Goal: Task Accomplishment & Management: Use online tool/utility

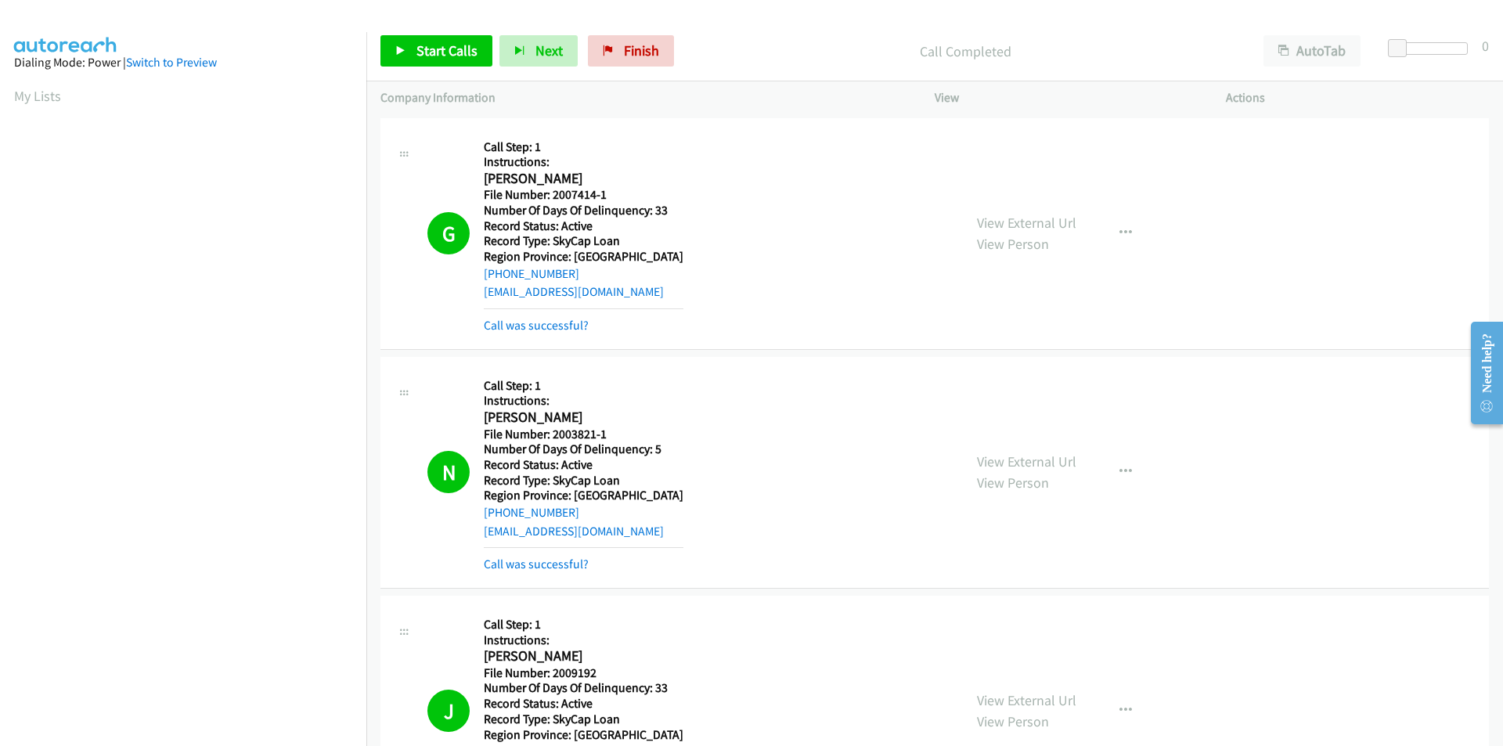
scroll to position [131, 0]
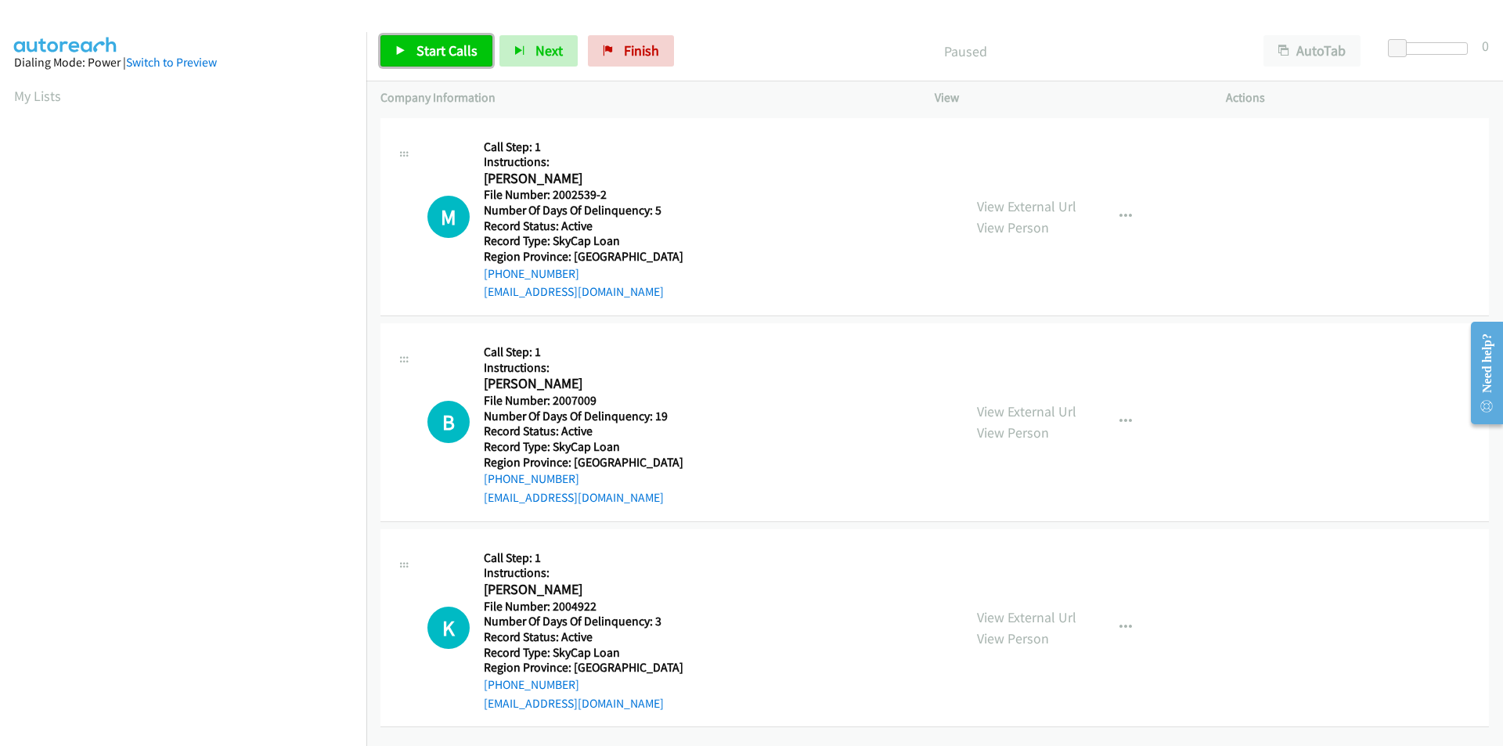
click at [470, 50] on span "Start Calls" at bounding box center [446, 50] width 61 height 18
click at [452, 49] on link "Pause" at bounding box center [423, 50] width 86 height 31
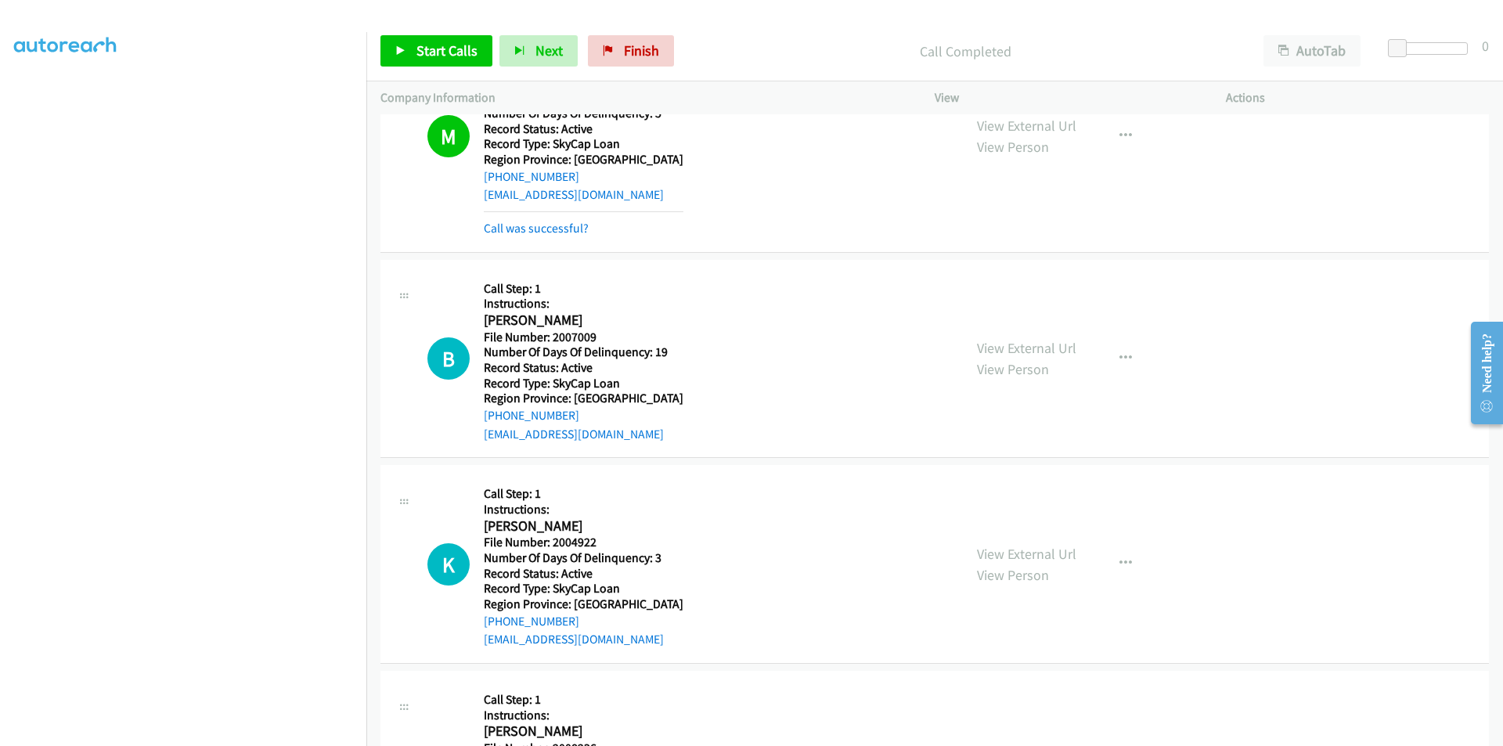
scroll to position [235, 0]
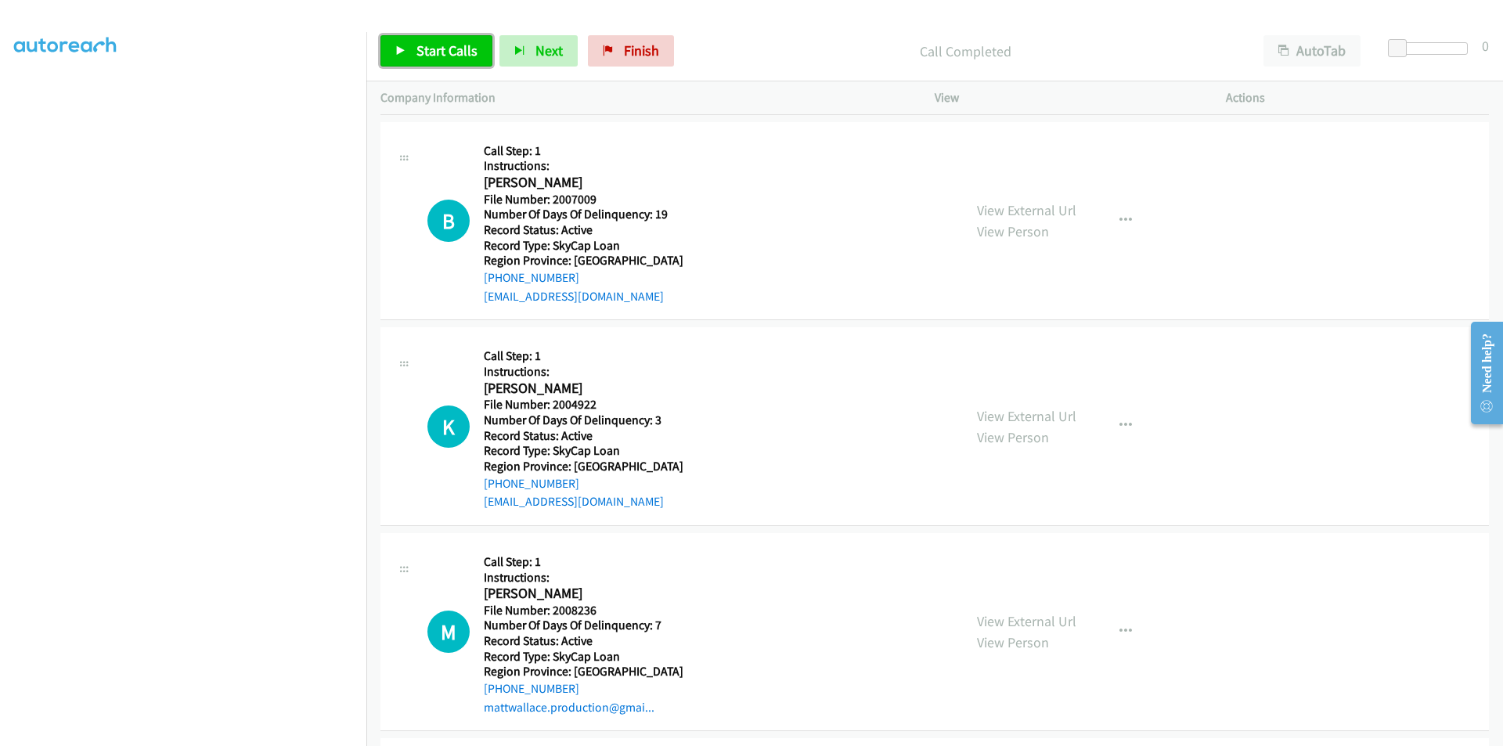
click at [422, 41] on span "Start Calls" at bounding box center [446, 50] width 61 height 18
click at [422, 41] on span "Pause" at bounding box center [433, 50] width 35 height 18
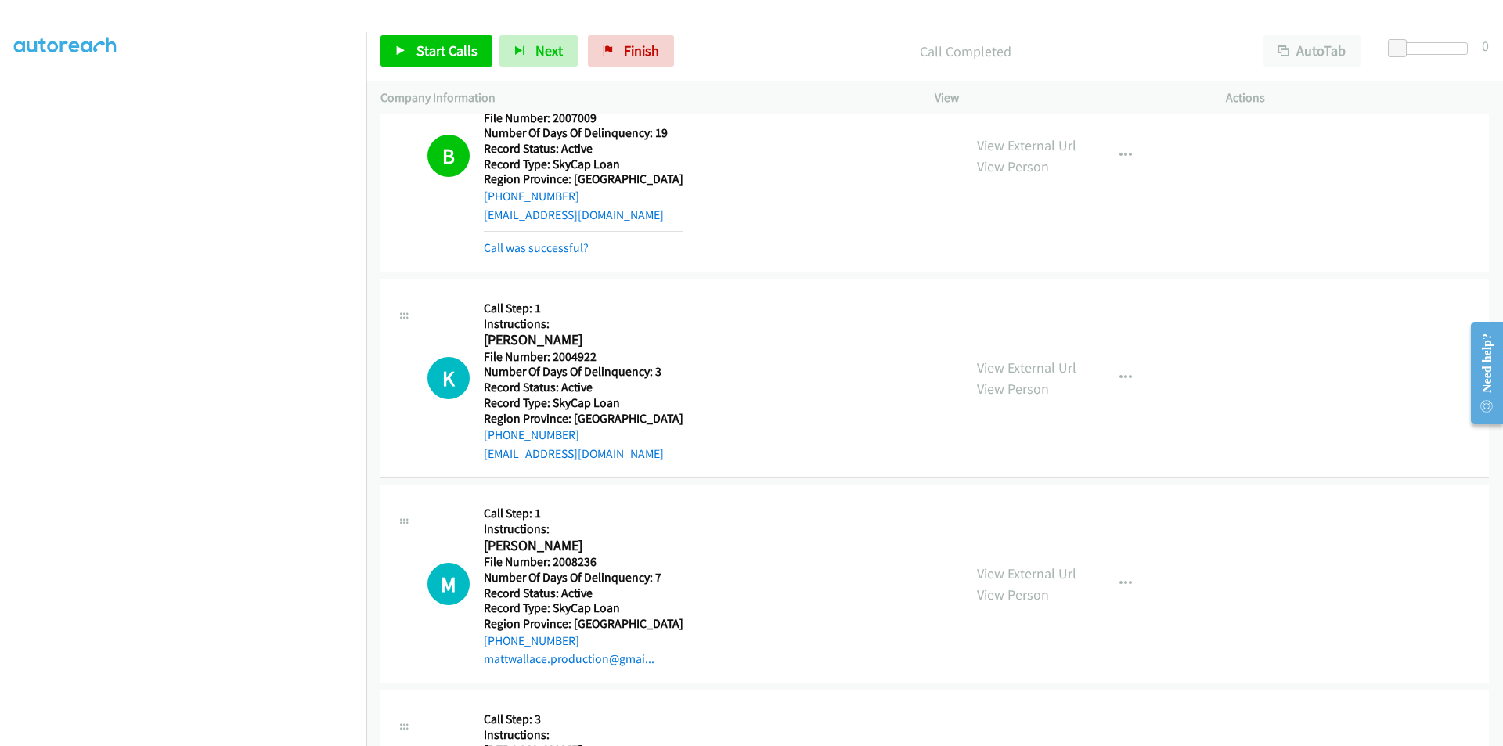
scroll to position [470, 0]
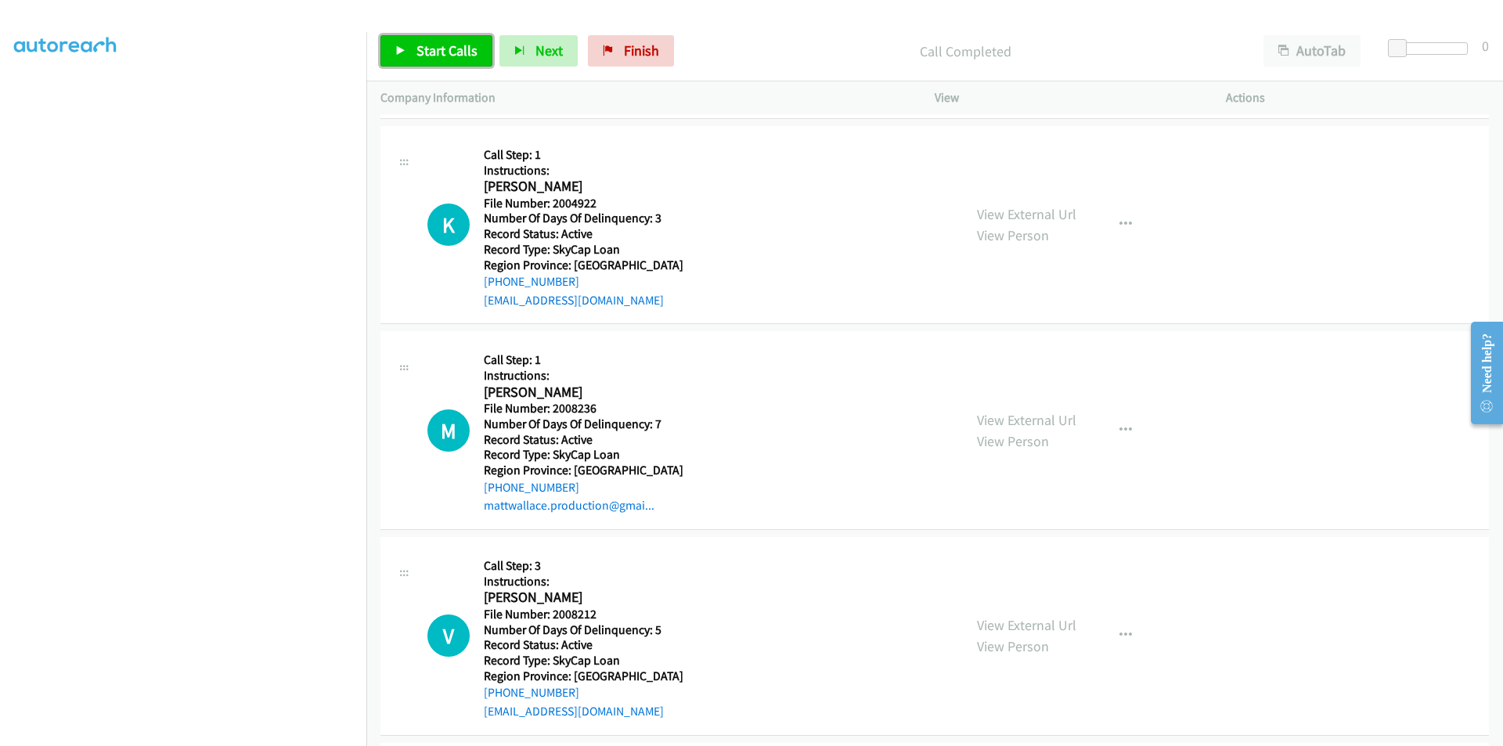
click at [463, 49] on span "Start Calls" at bounding box center [446, 50] width 61 height 18
click at [439, 50] on span "Pause" at bounding box center [433, 50] width 35 height 18
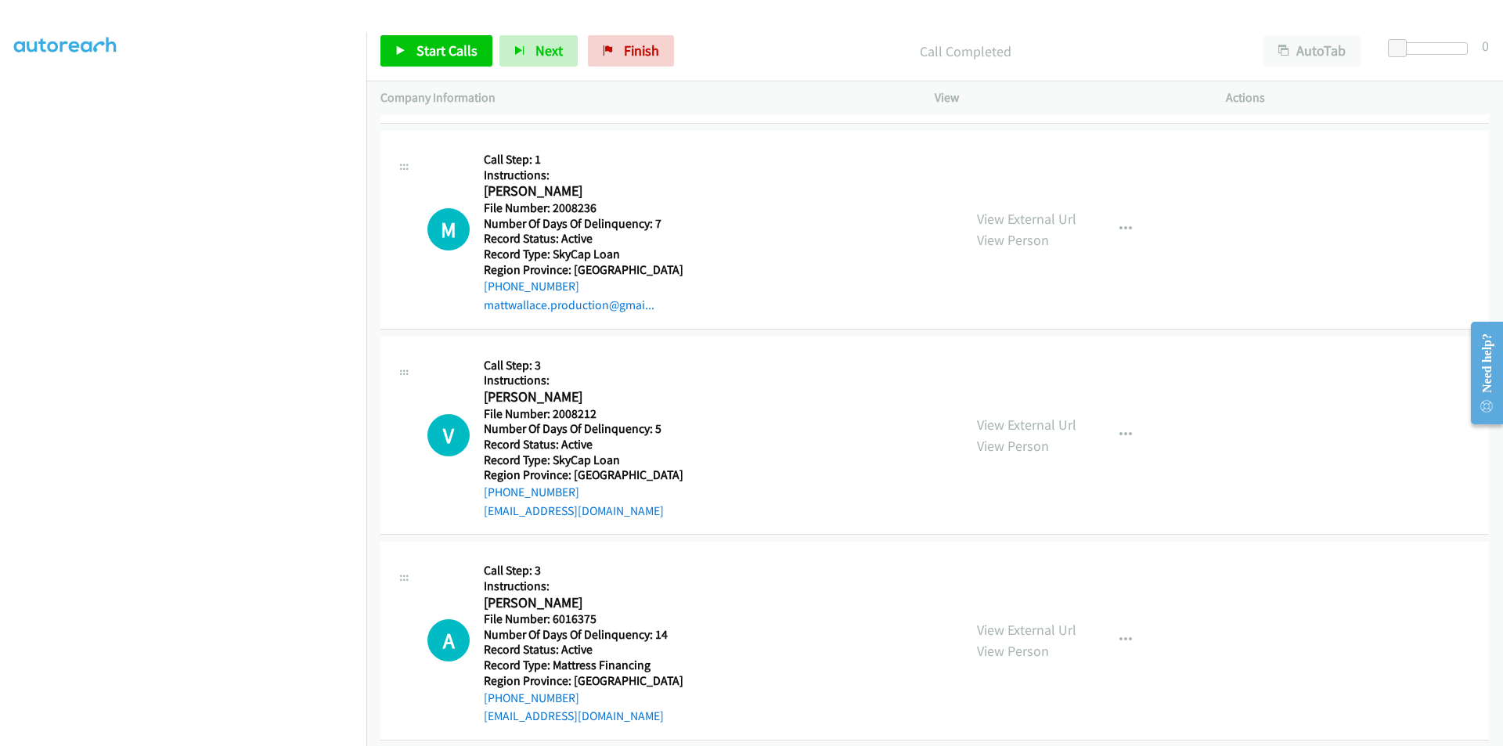
scroll to position [704, 0]
click at [423, 49] on span "Start Calls" at bounding box center [446, 50] width 61 height 18
click at [423, 49] on span "Pause" at bounding box center [433, 50] width 35 height 18
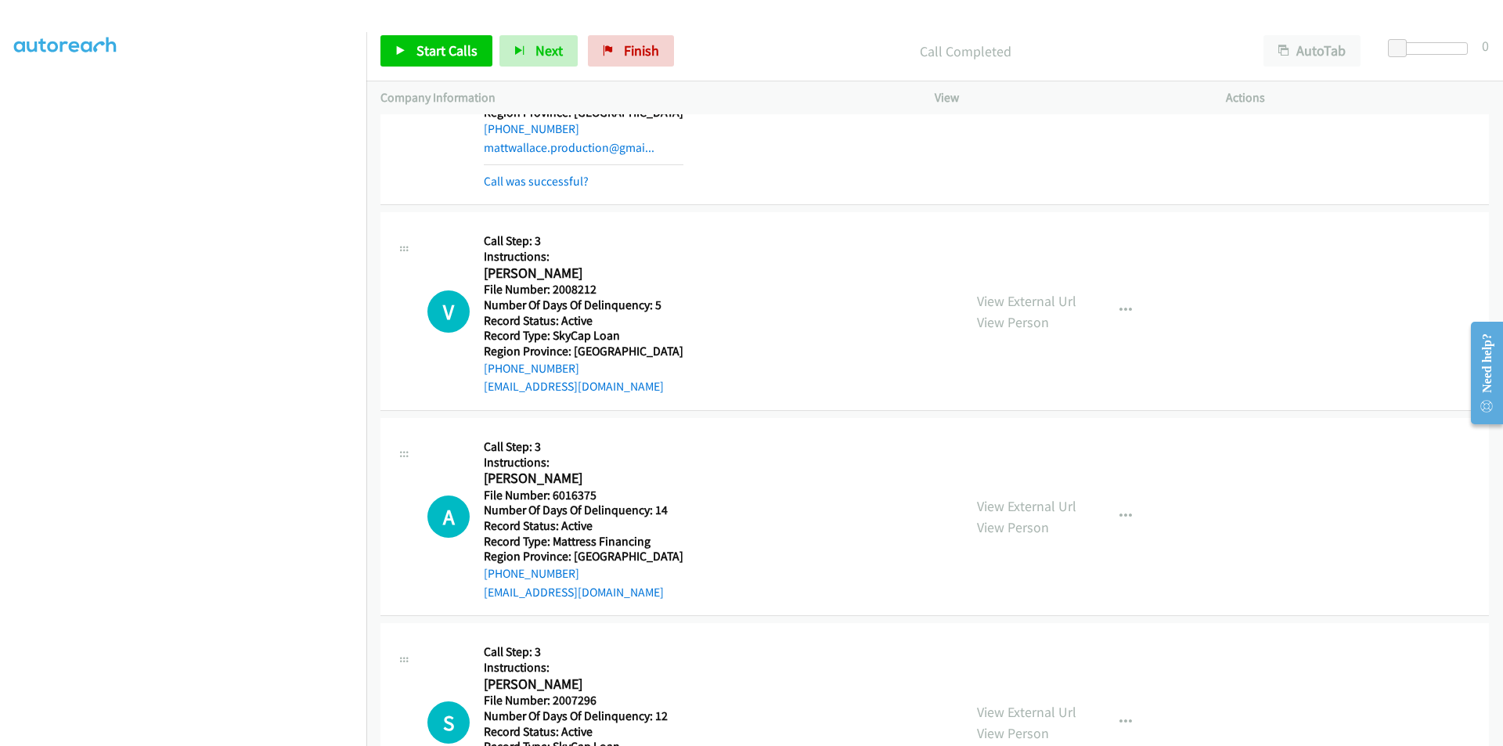
scroll to position [939, 0]
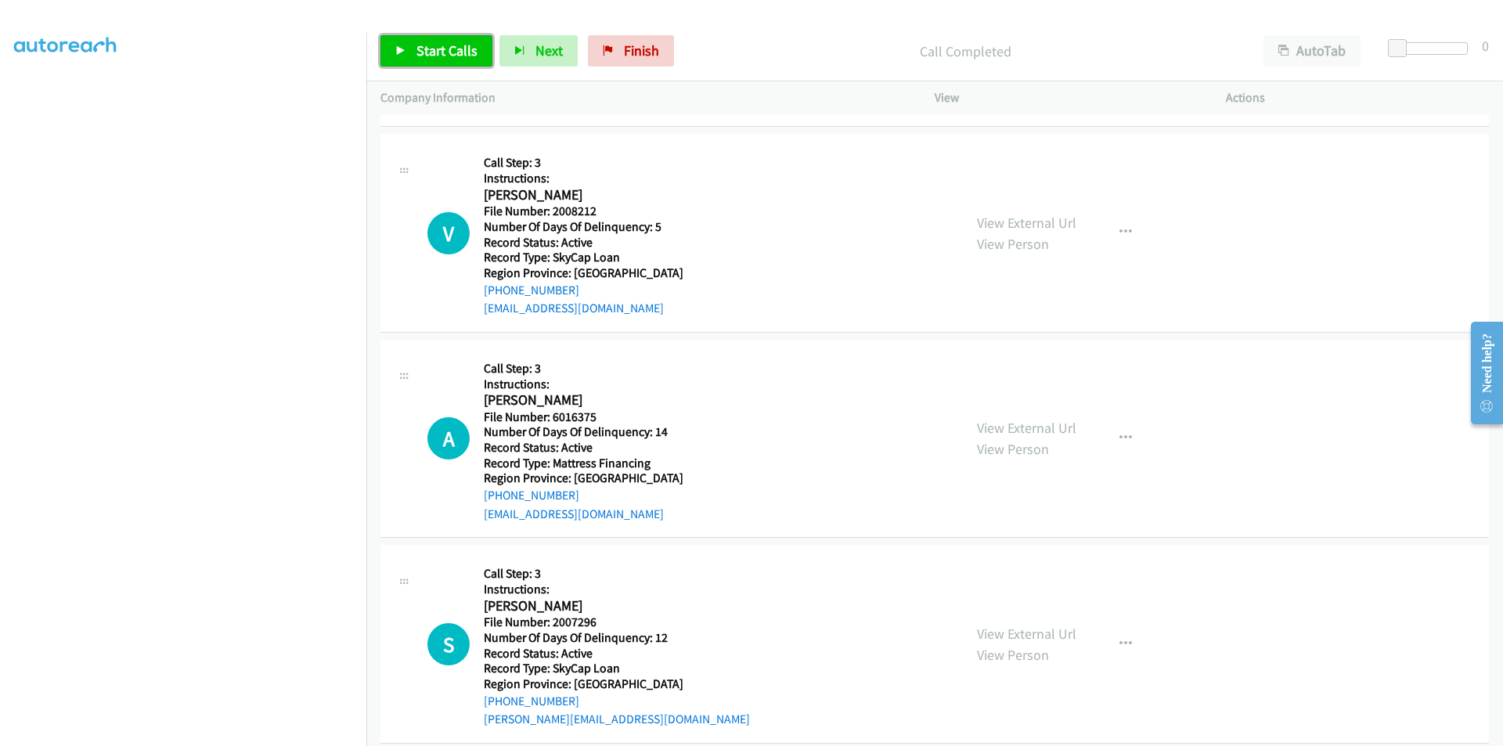
click at [455, 54] on span "Start Calls" at bounding box center [446, 50] width 61 height 18
click at [455, 54] on link "Pause" at bounding box center [423, 50] width 86 height 31
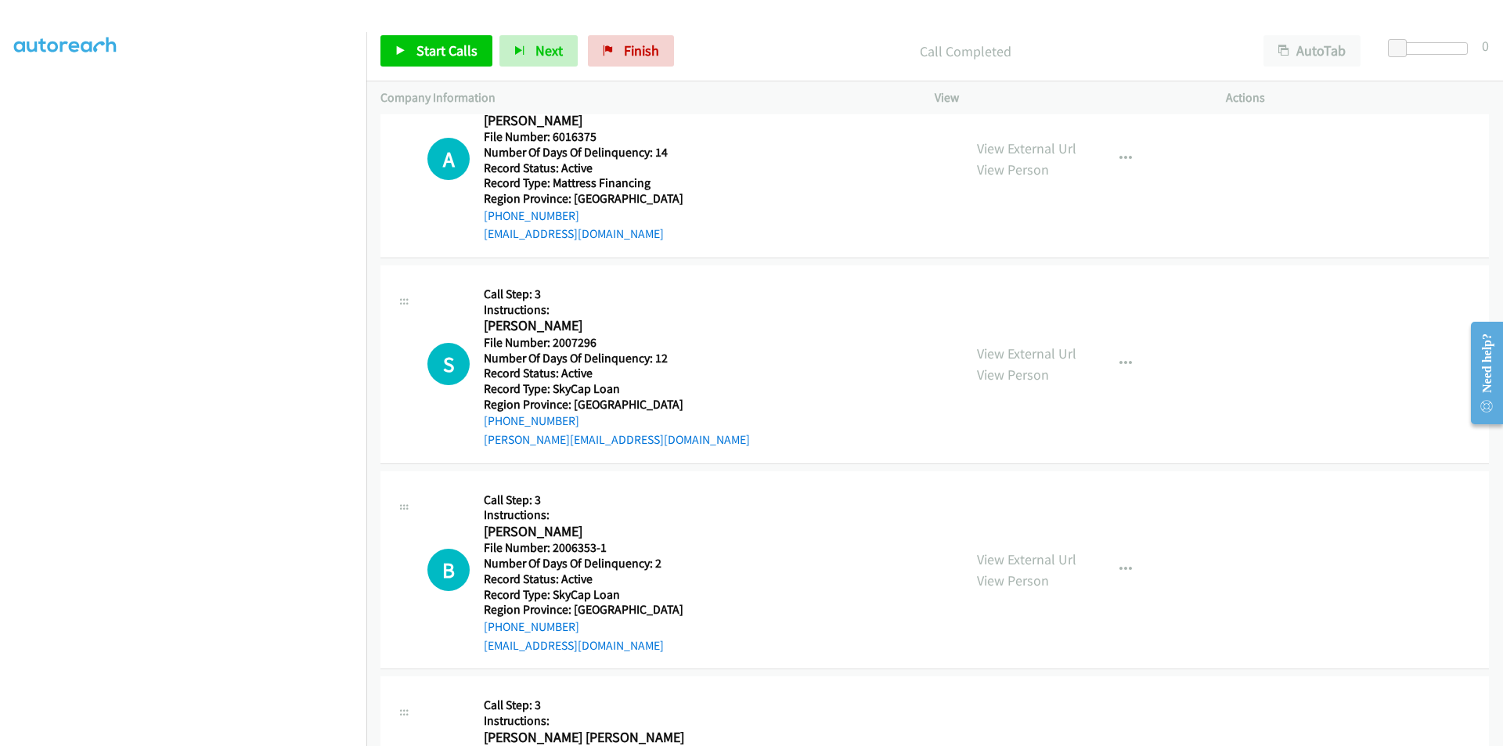
scroll to position [1174, 0]
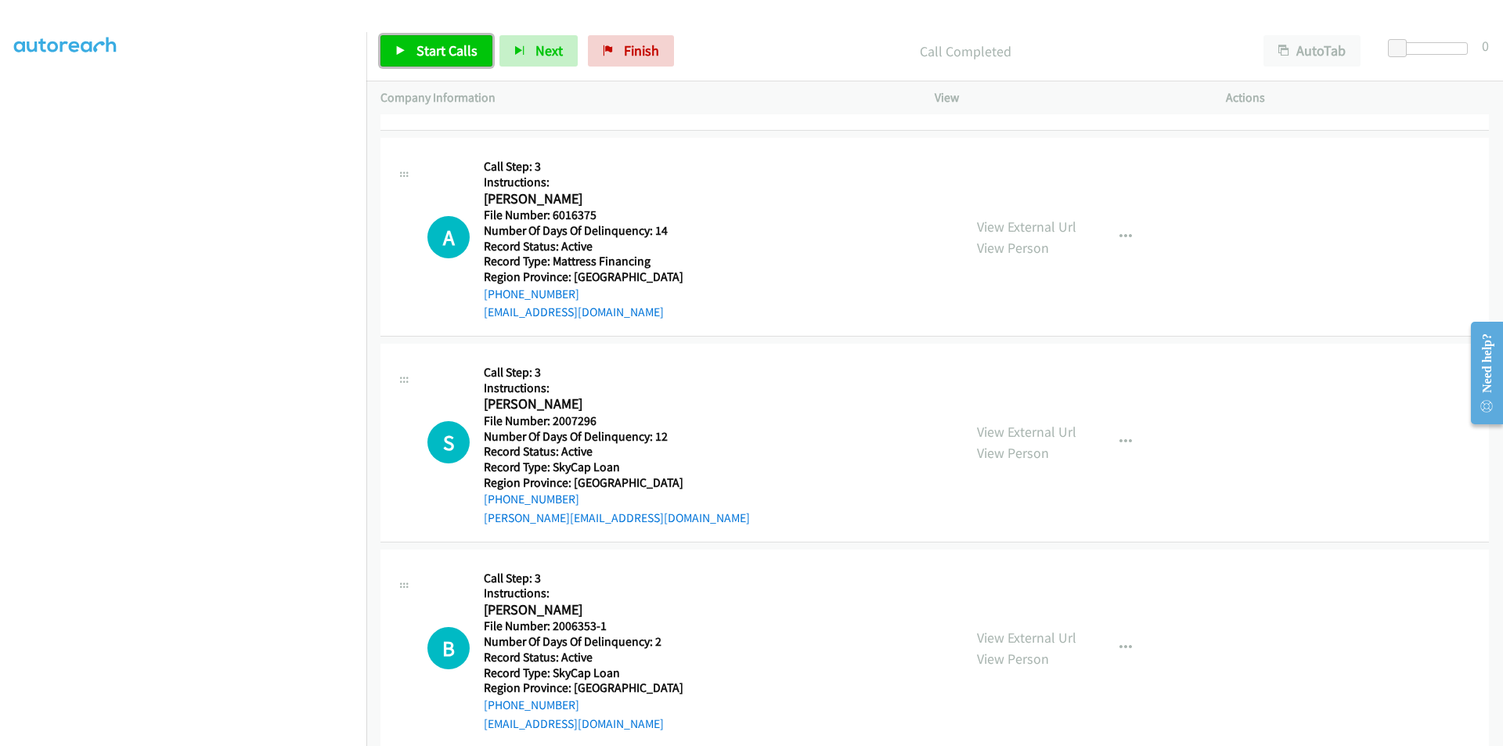
click at [448, 58] on span "Start Calls" at bounding box center [446, 50] width 61 height 18
click at [427, 47] on span "Pause" at bounding box center [433, 50] width 35 height 18
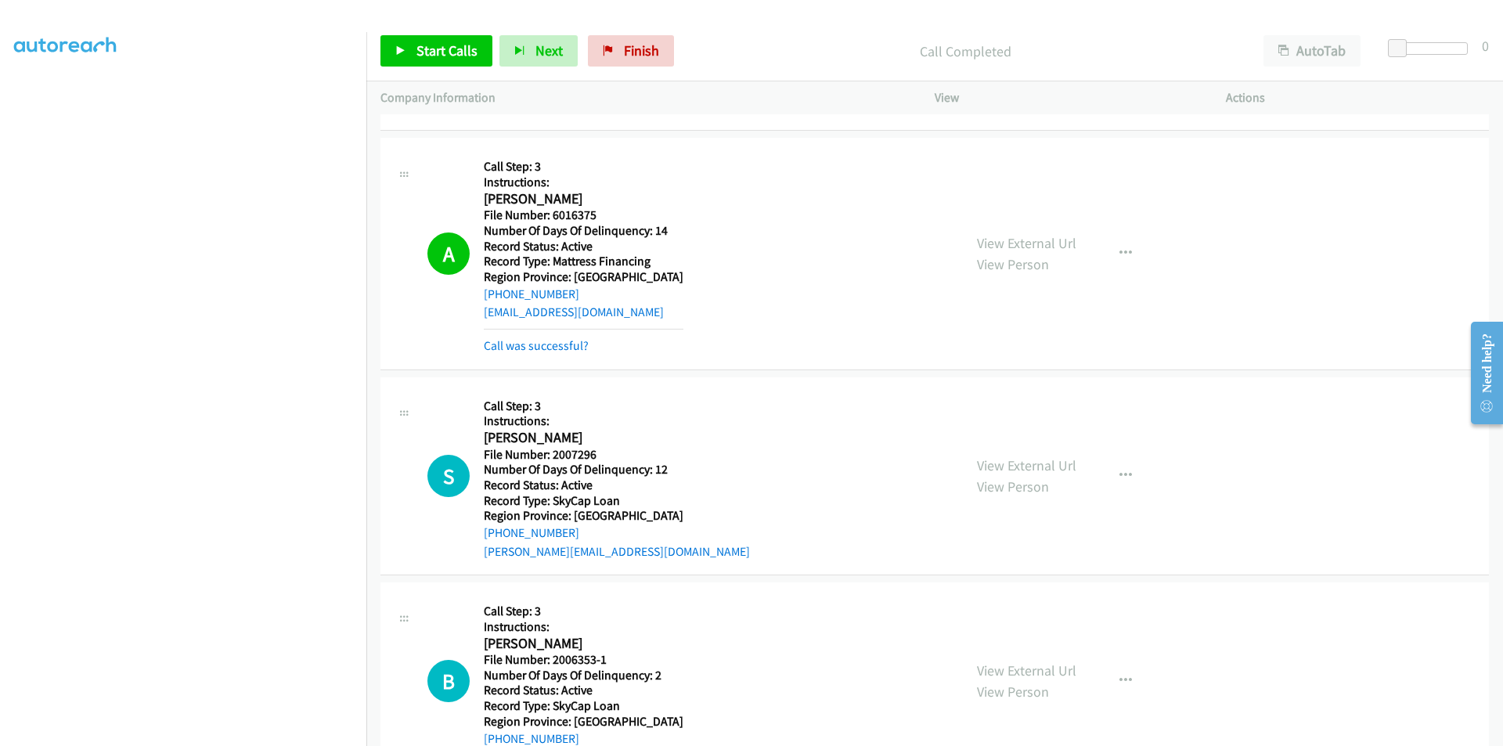
scroll to position [1409, 0]
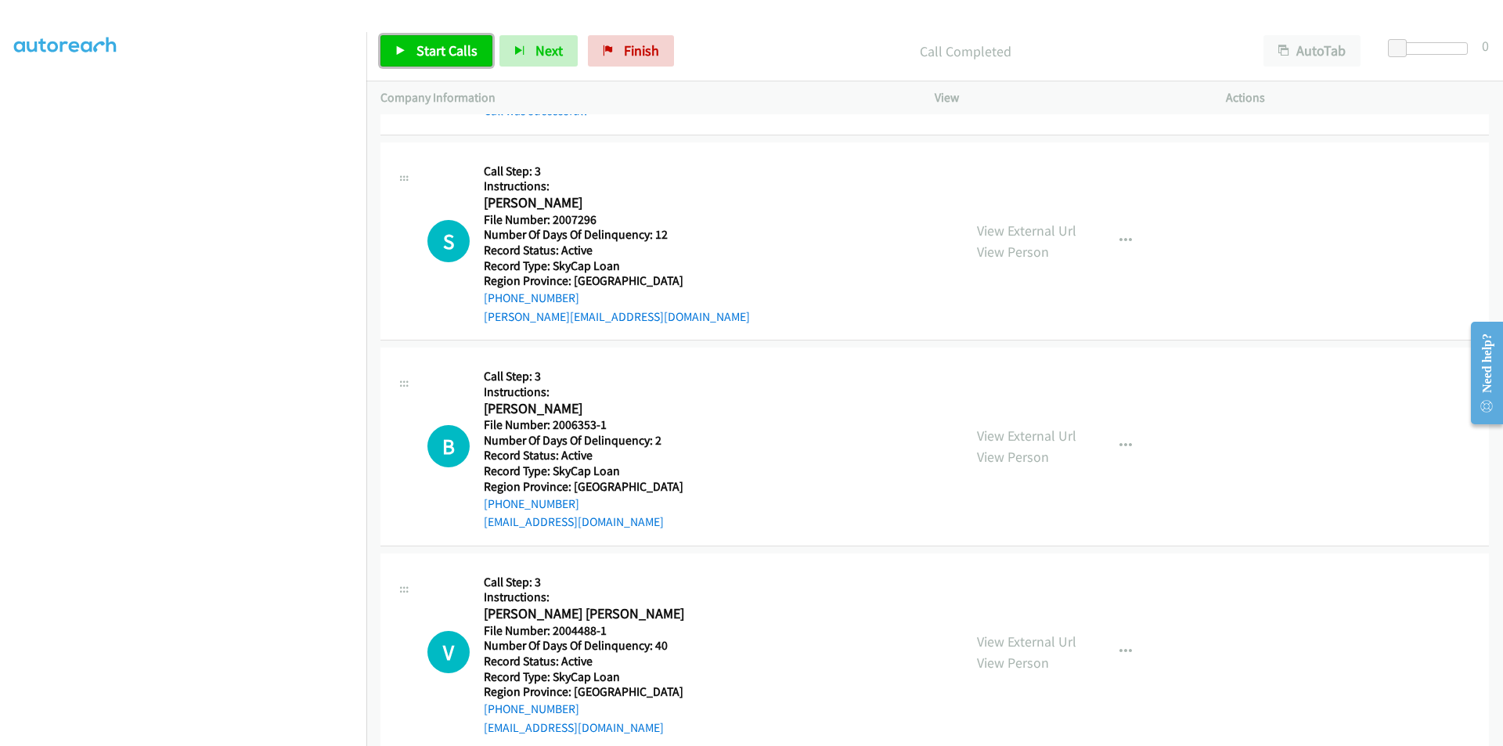
click at [443, 41] on span "Start Calls" at bounding box center [446, 50] width 61 height 18
click at [443, 41] on span "Pause" at bounding box center [433, 50] width 35 height 18
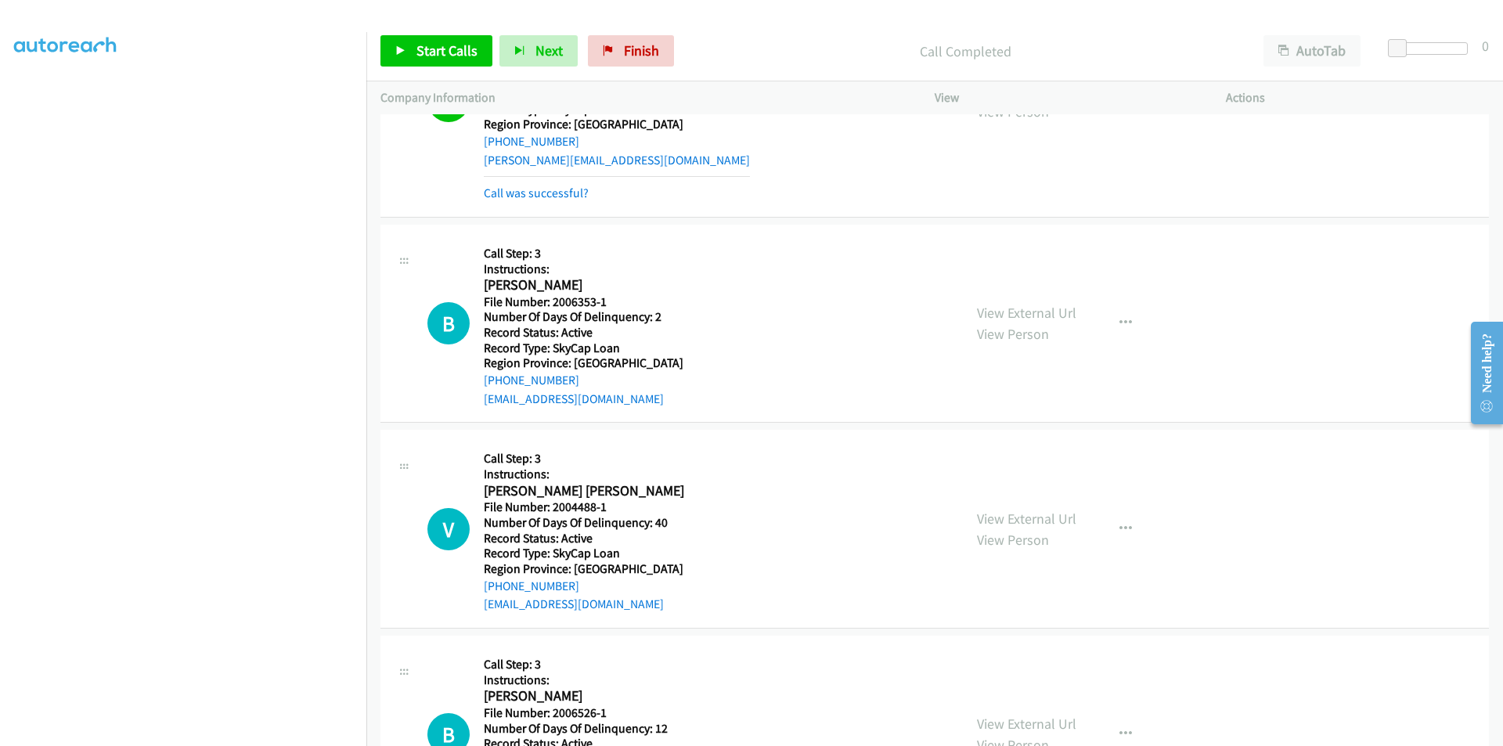
scroll to position [1643, 0]
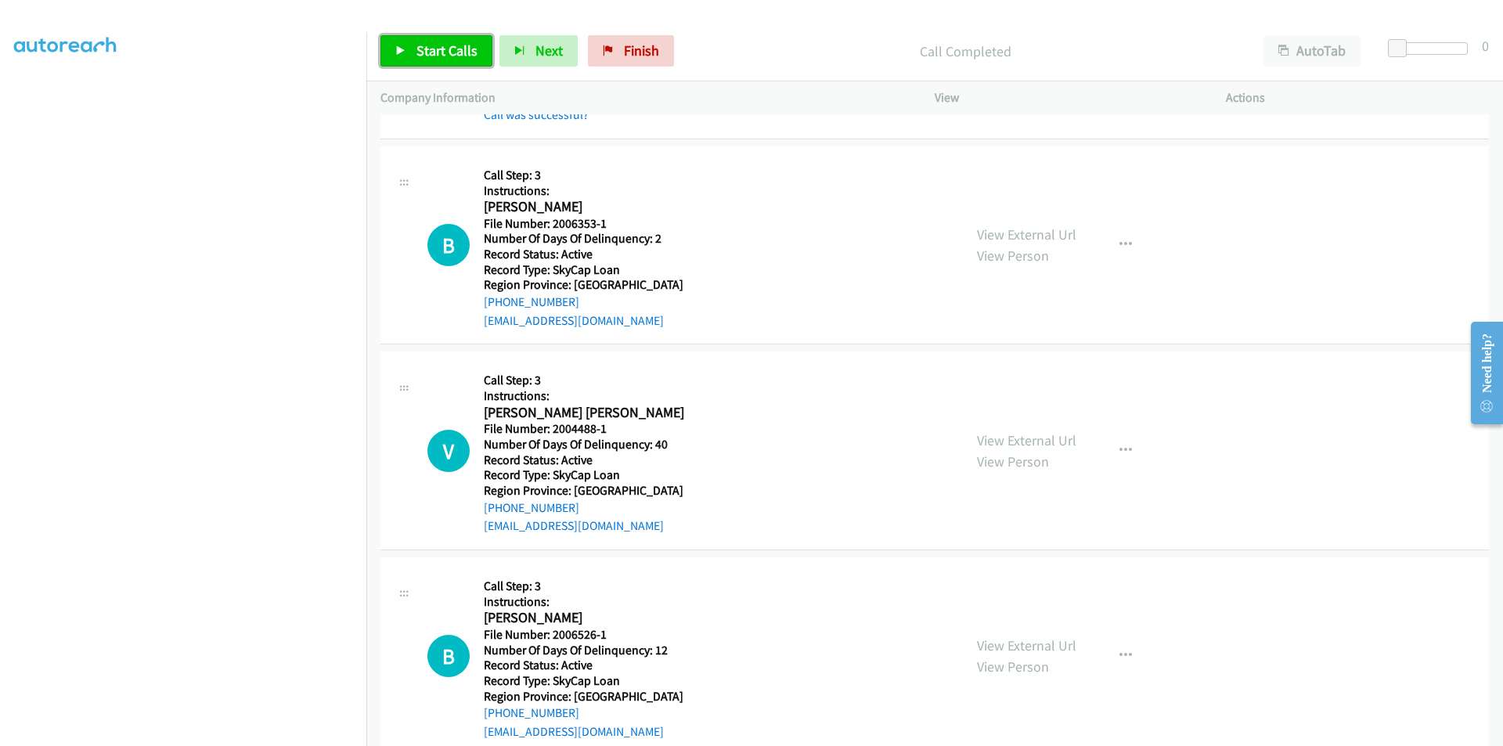
click at [434, 48] on span "Start Calls" at bounding box center [446, 50] width 61 height 18
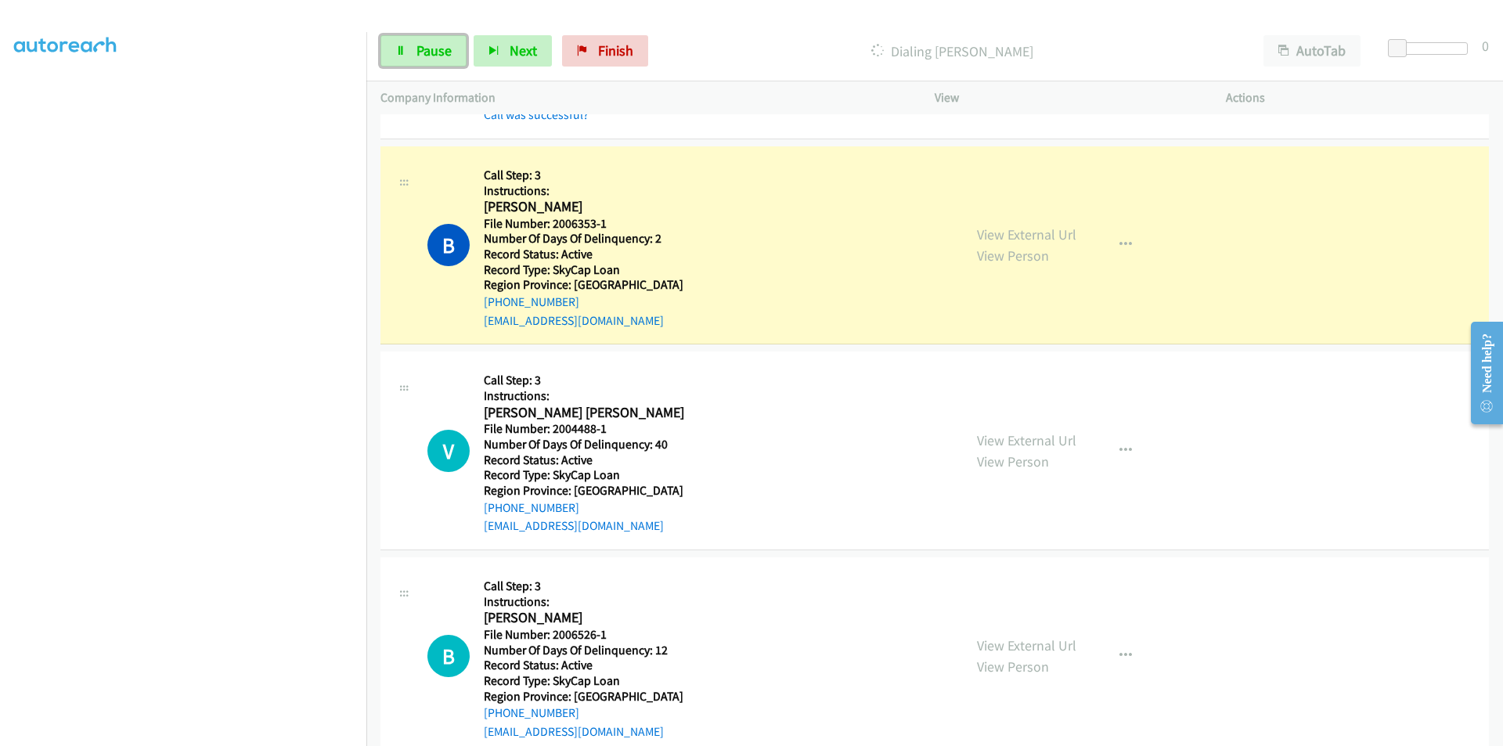
click at [434, 48] on span "Pause" at bounding box center [433, 50] width 35 height 18
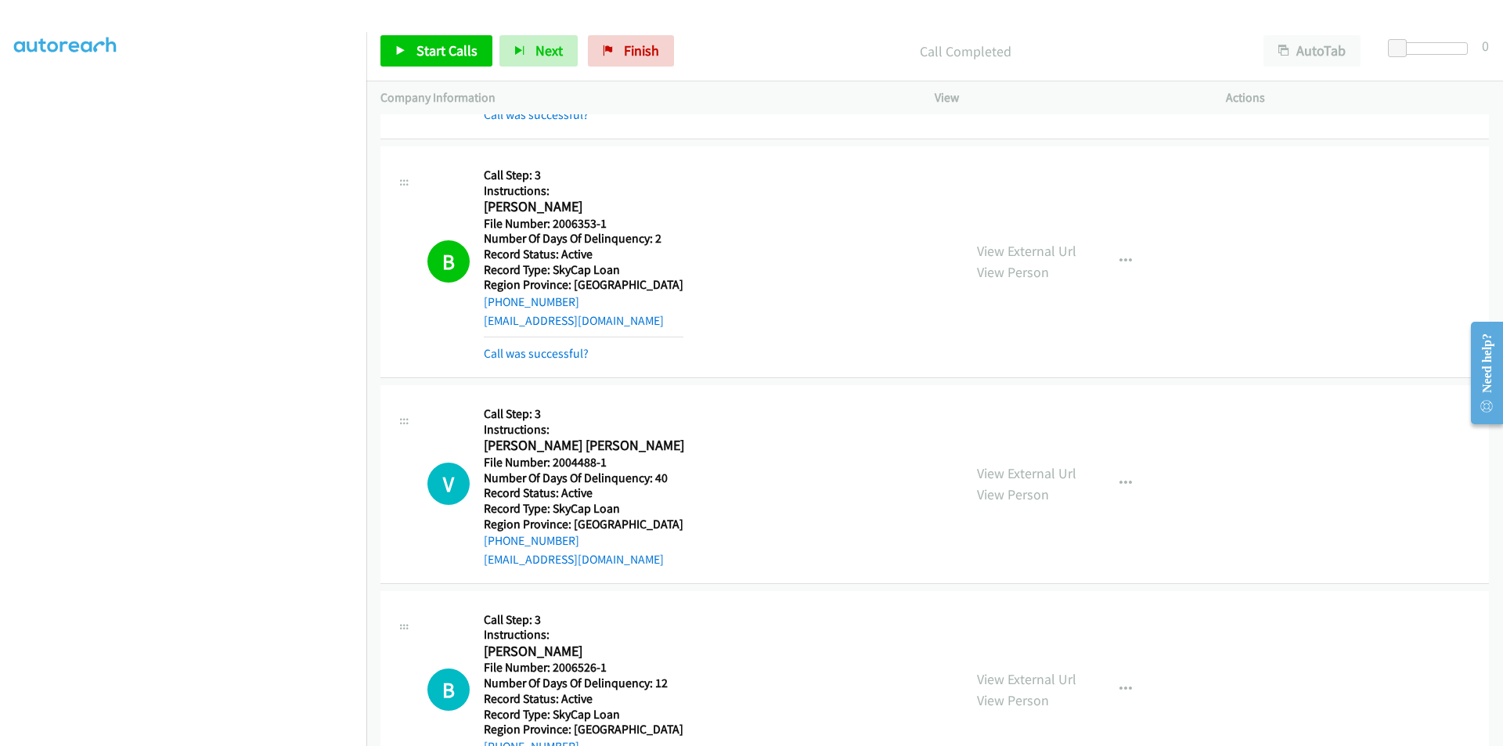
scroll to position [1878, 0]
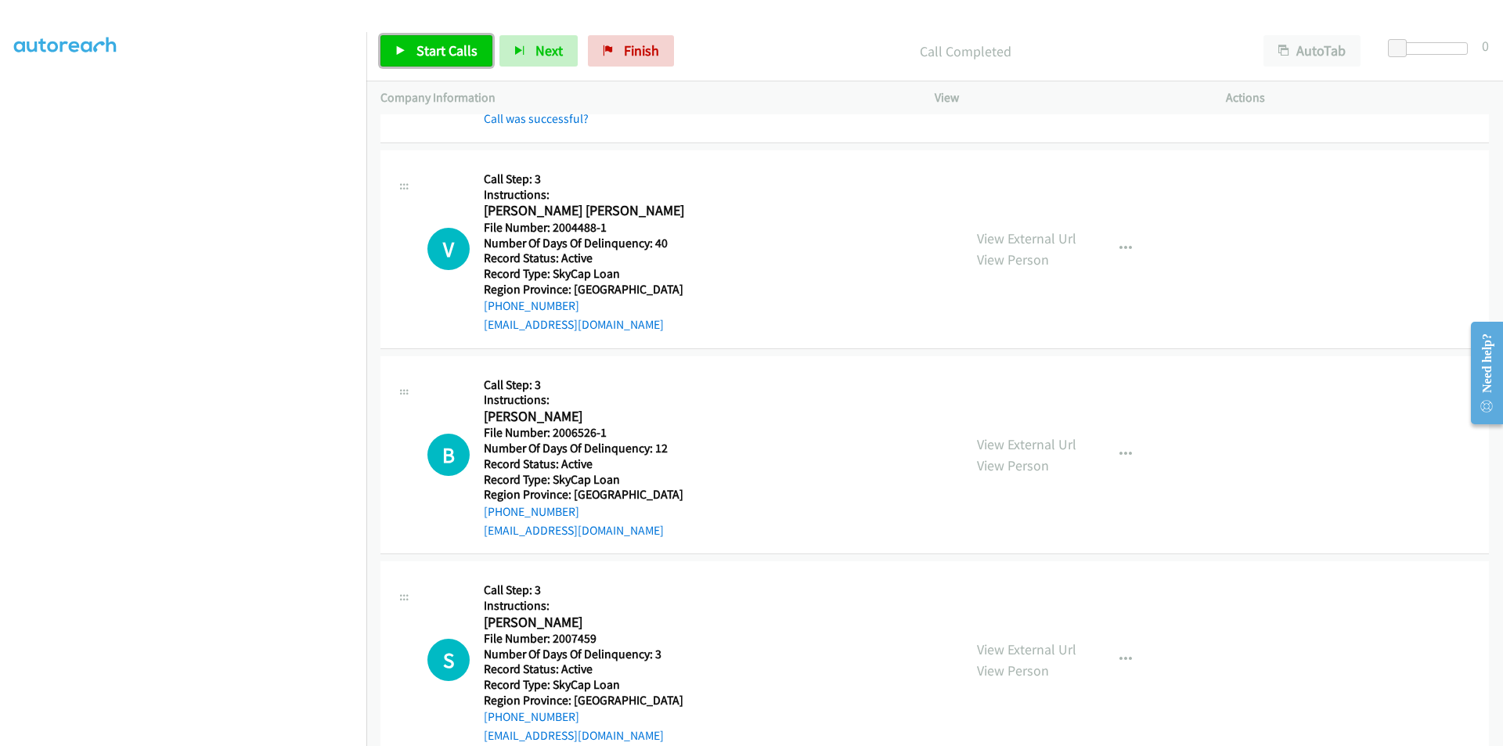
click at [441, 54] on span "Start Calls" at bounding box center [446, 50] width 61 height 18
click at [441, 54] on span "Pause" at bounding box center [433, 50] width 35 height 18
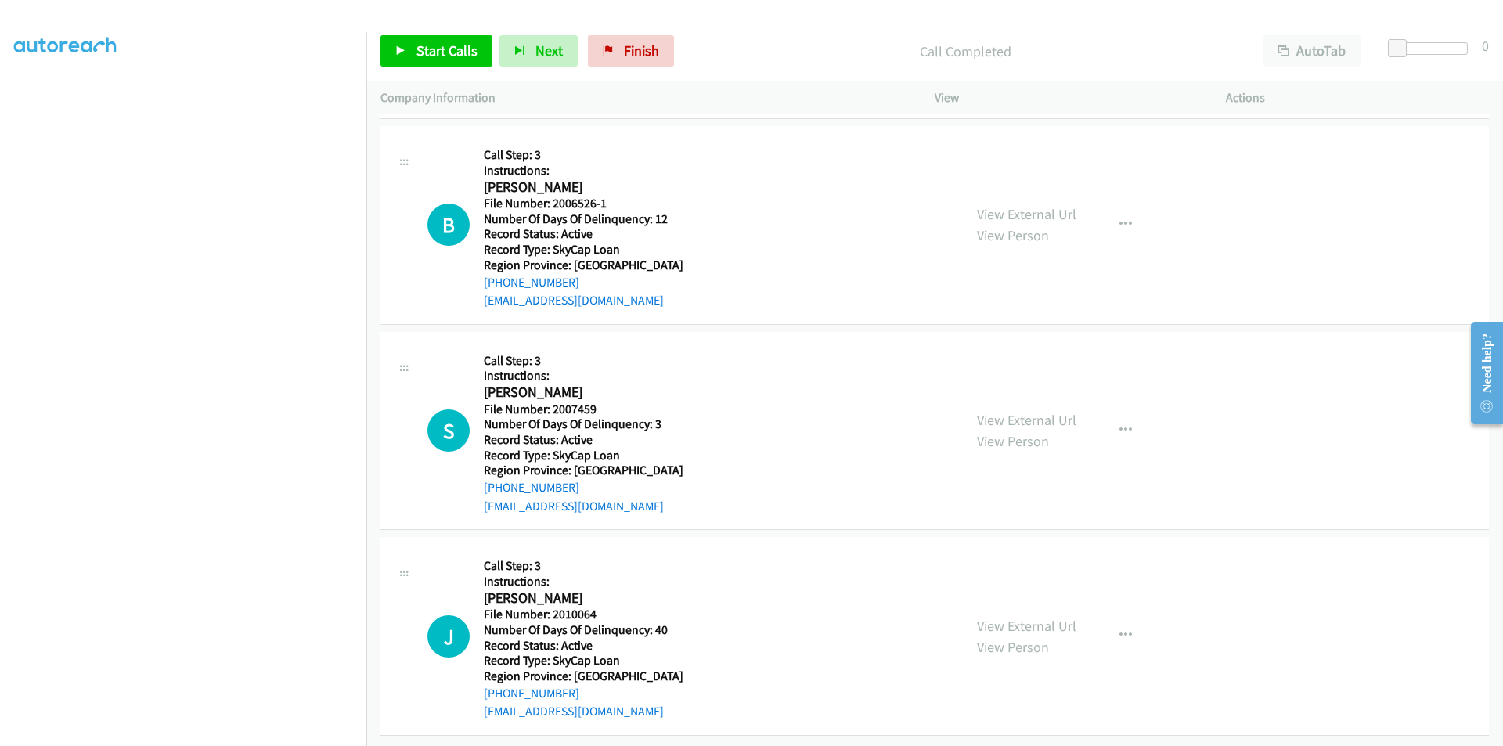
scroll to position [2154, 0]
click at [443, 55] on span "Start Calls" at bounding box center [446, 50] width 61 height 18
click at [443, 55] on span "Pause" at bounding box center [433, 50] width 35 height 18
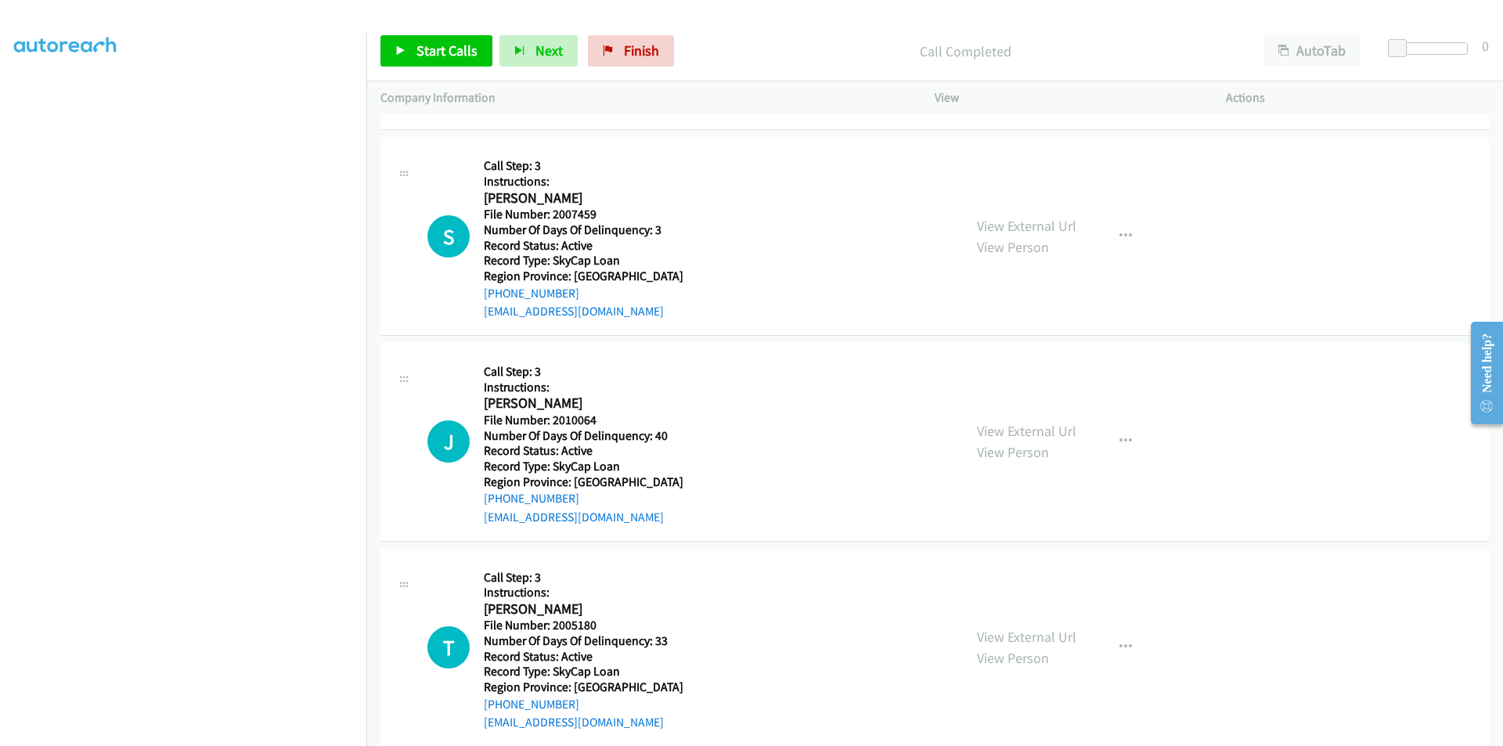
scroll to position [2388, 0]
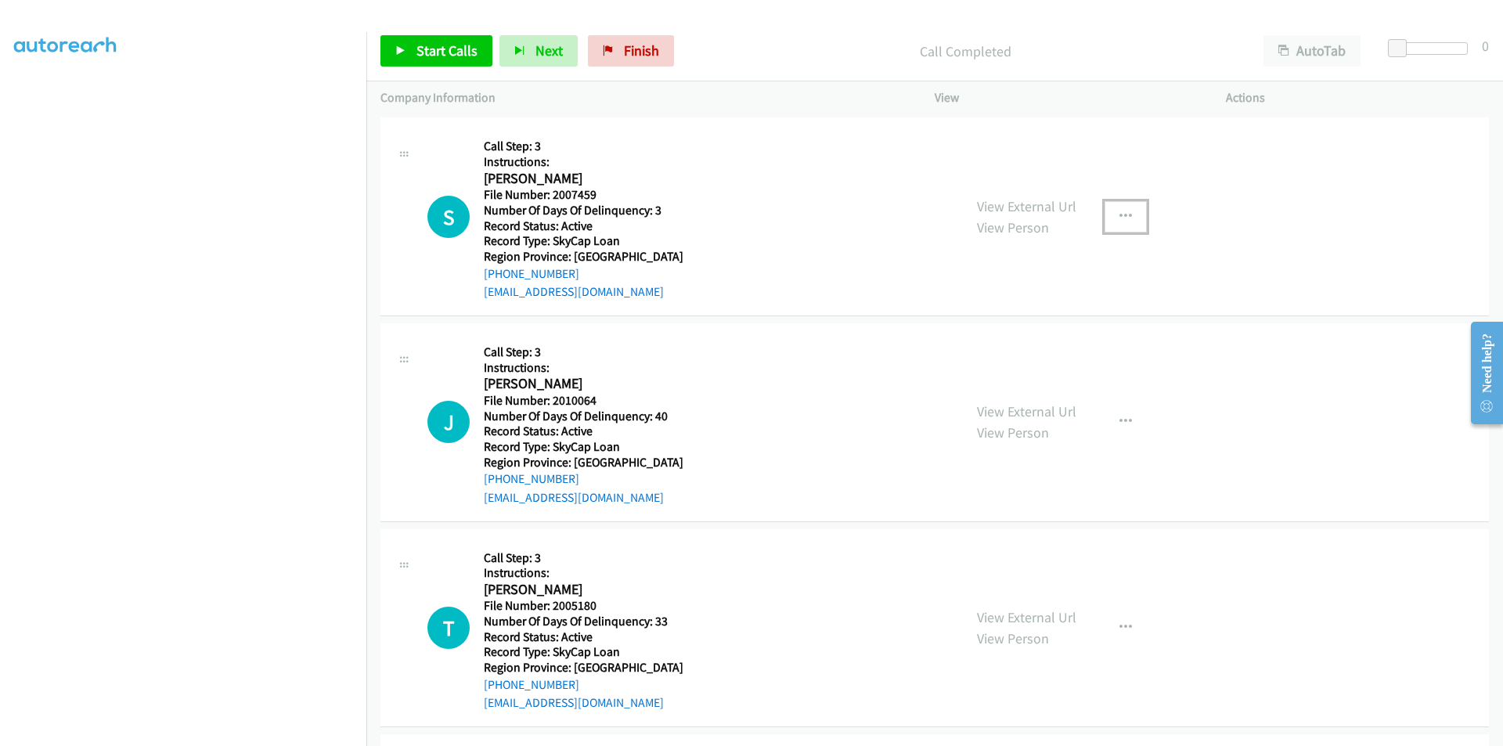
click at [1104, 211] on button "button" at bounding box center [1125, 216] width 42 height 31
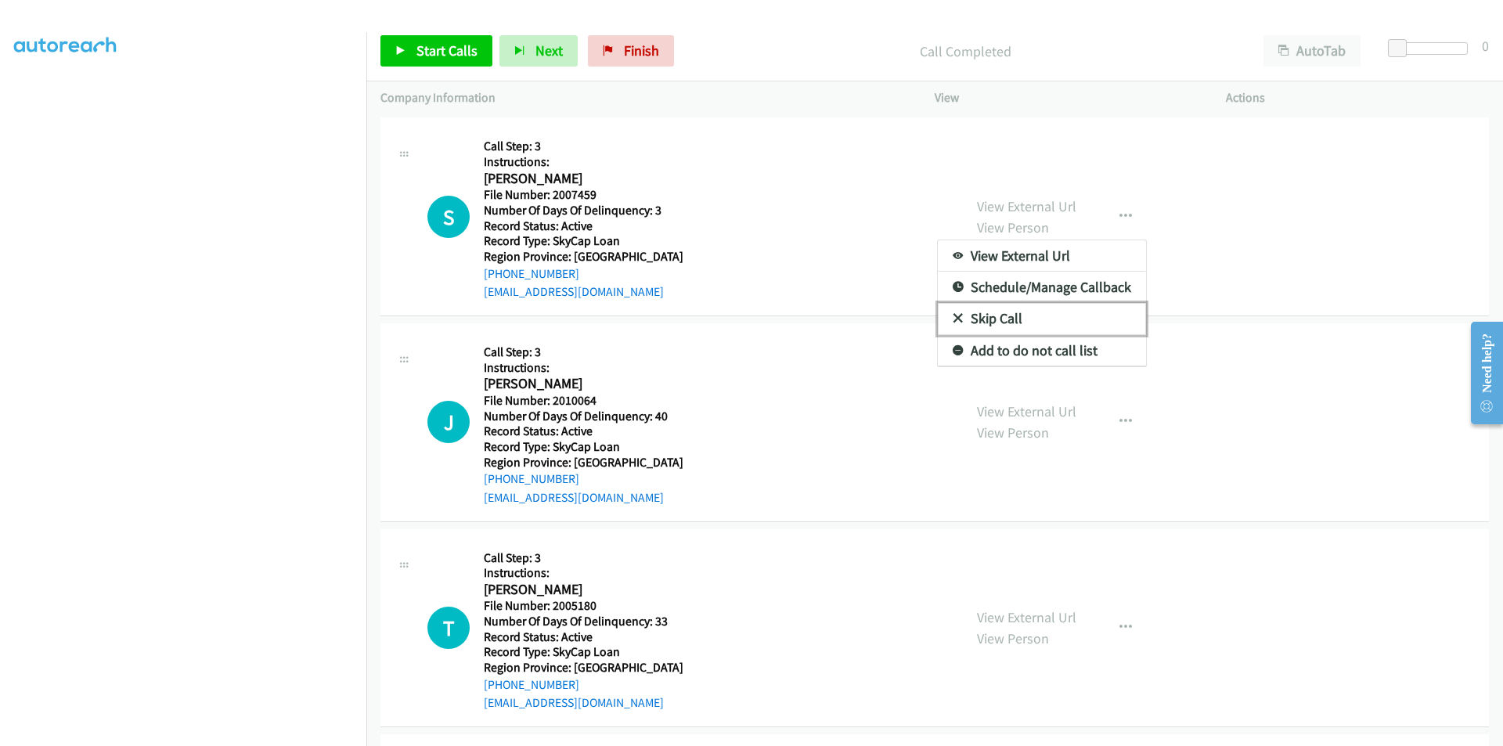
click at [1034, 316] on link "Skip Call" at bounding box center [1042, 318] width 208 height 31
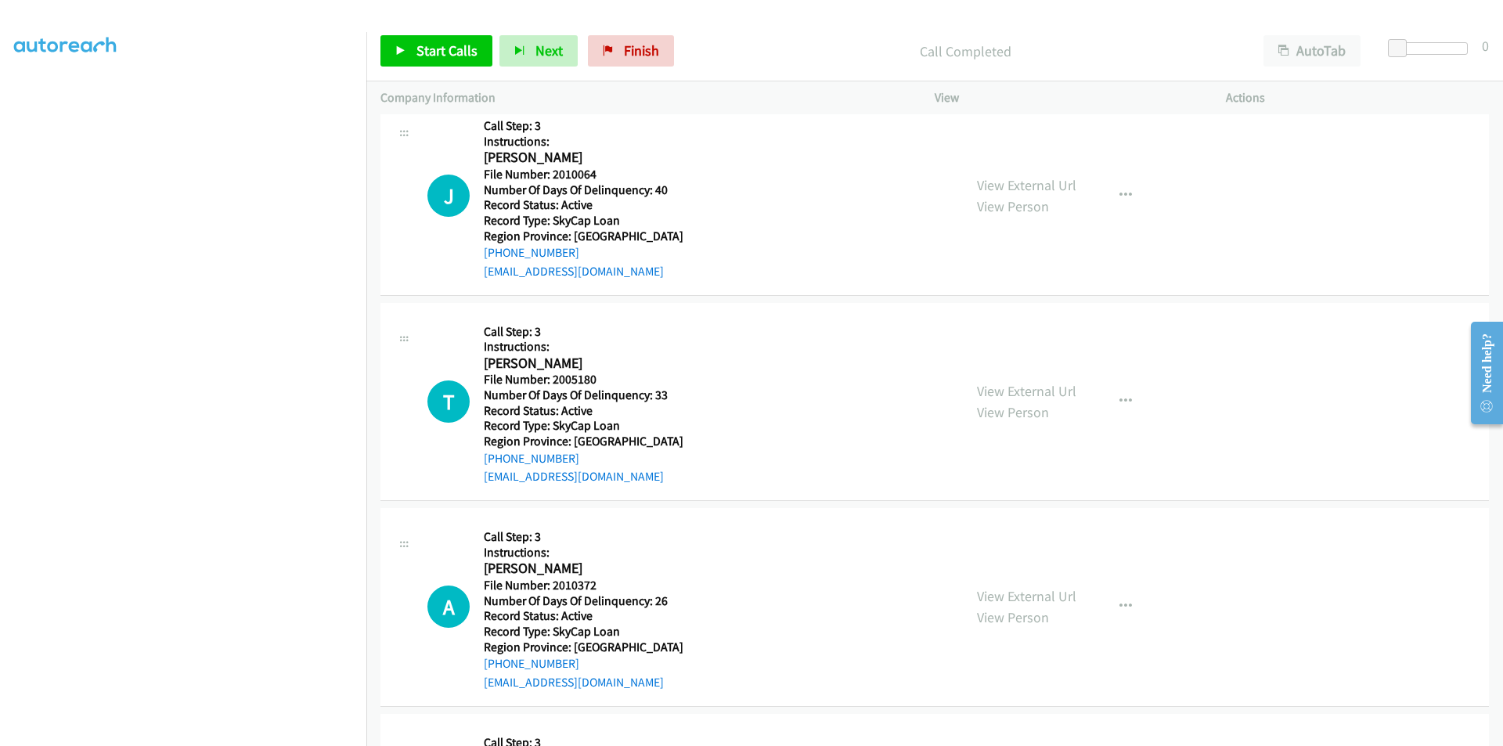
scroll to position [2623, 0]
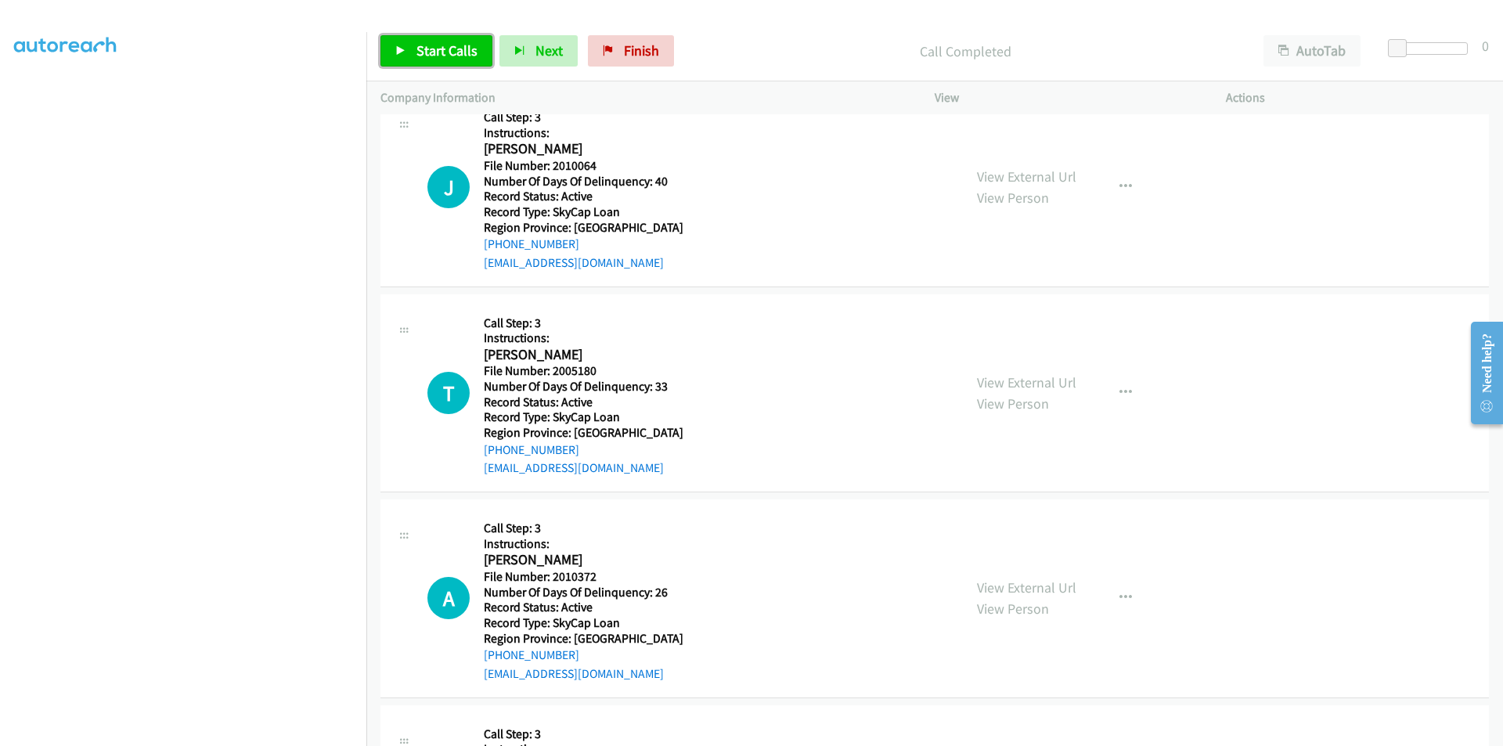
click at [460, 52] on span "Start Calls" at bounding box center [446, 50] width 61 height 18
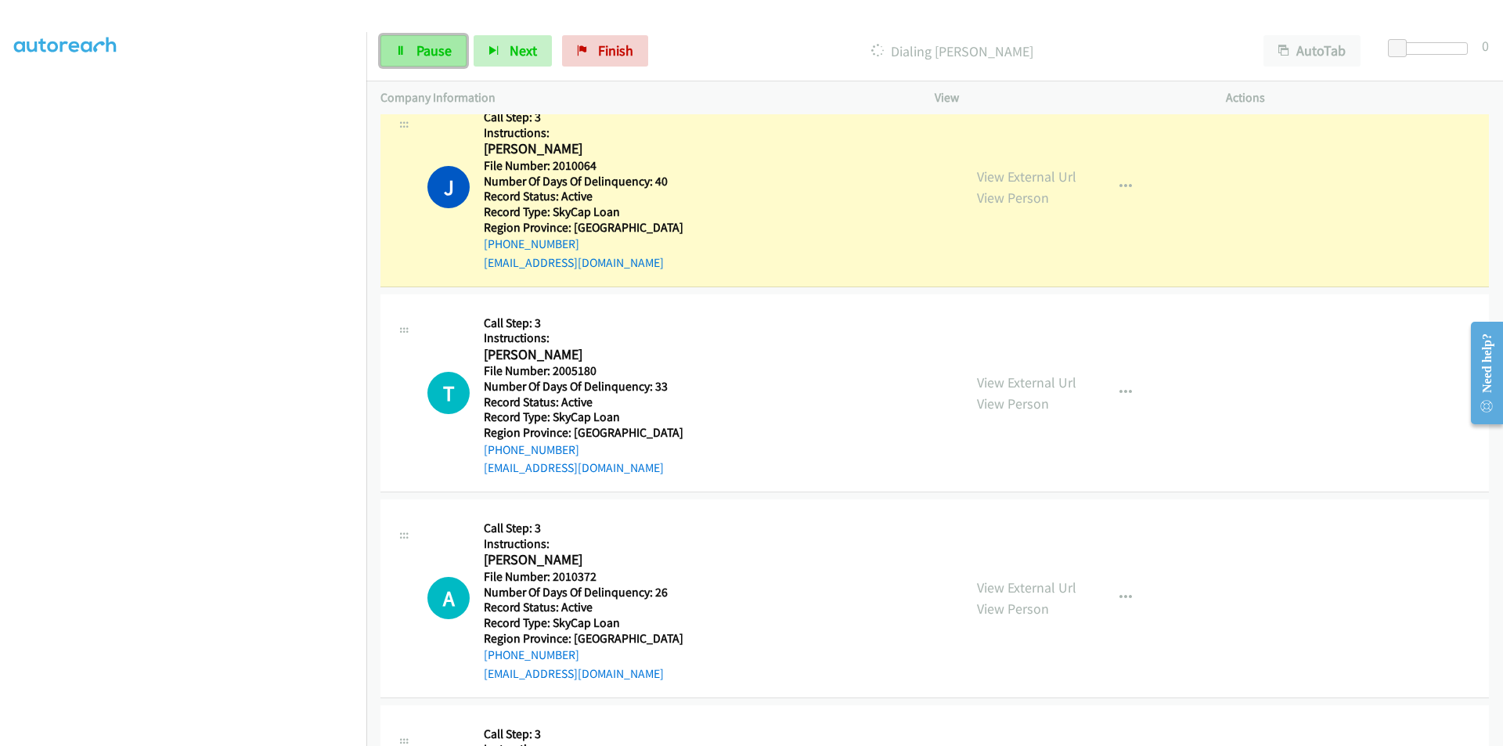
click at [432, 49] on span "Pause" at bounding box center [433, 50] width 35 height 18
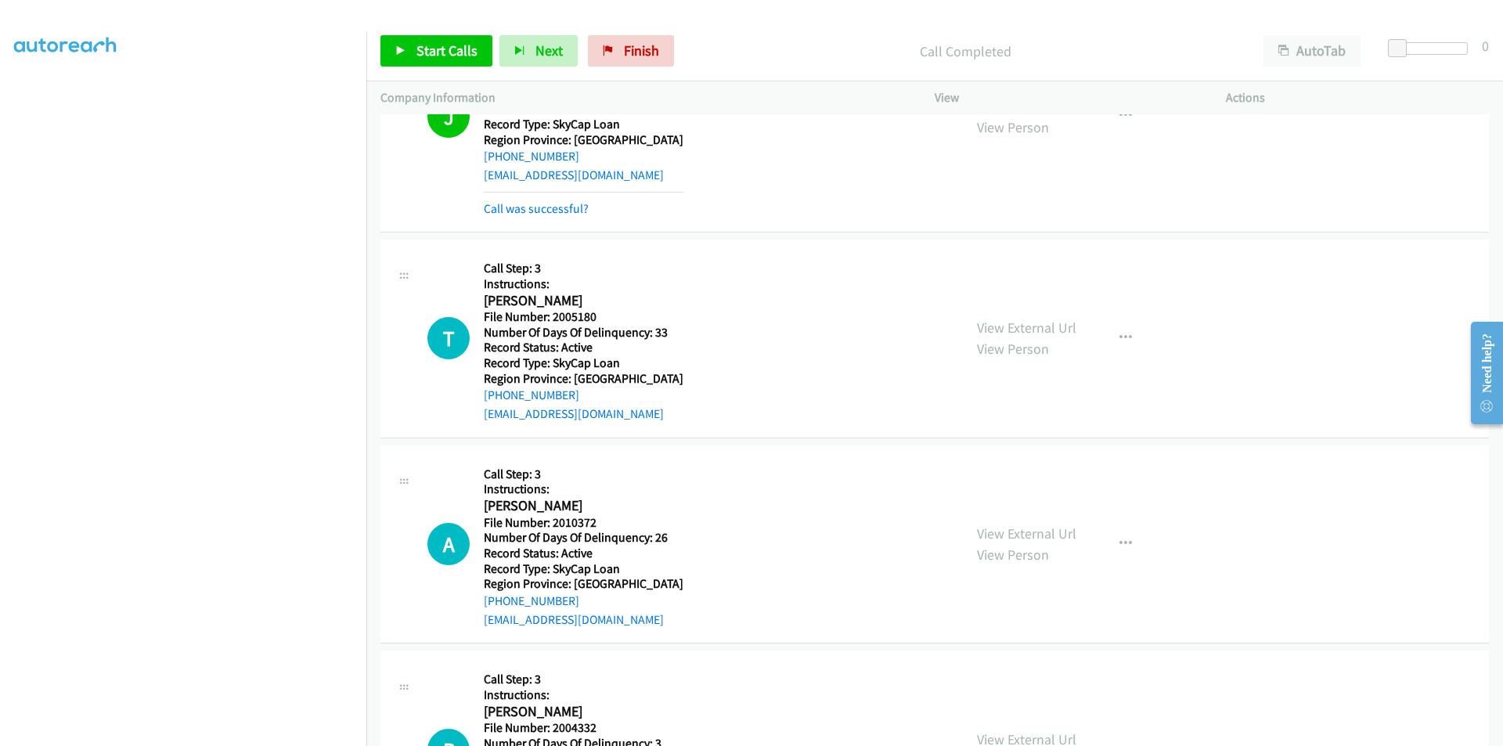
scroll to position [2837, 0]
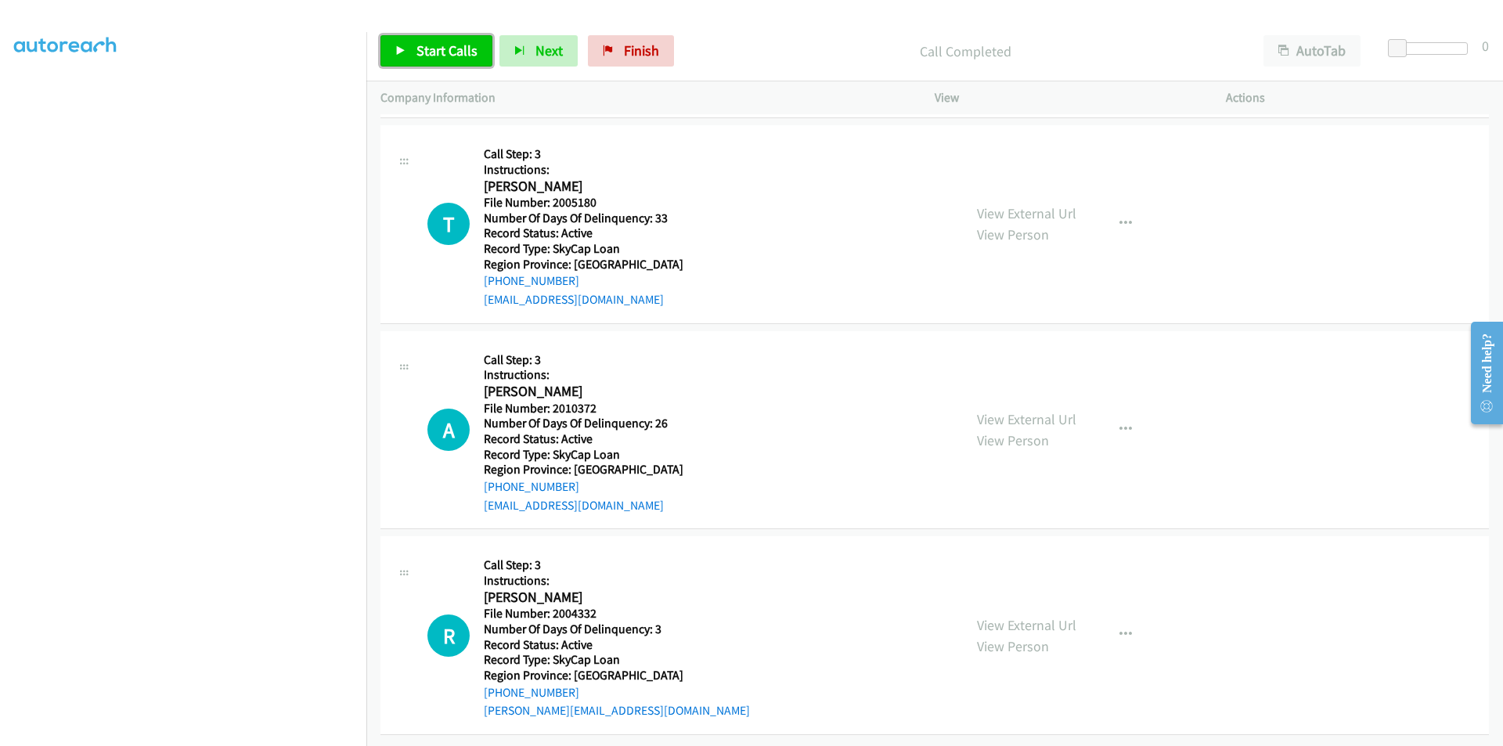
click at [412, 62] on link "Start Calls" at bounding box center [436, 50] width 112 height 31
click at [427, 49] on span "Pause" at bounding box center [433, 50] width 35 height 18
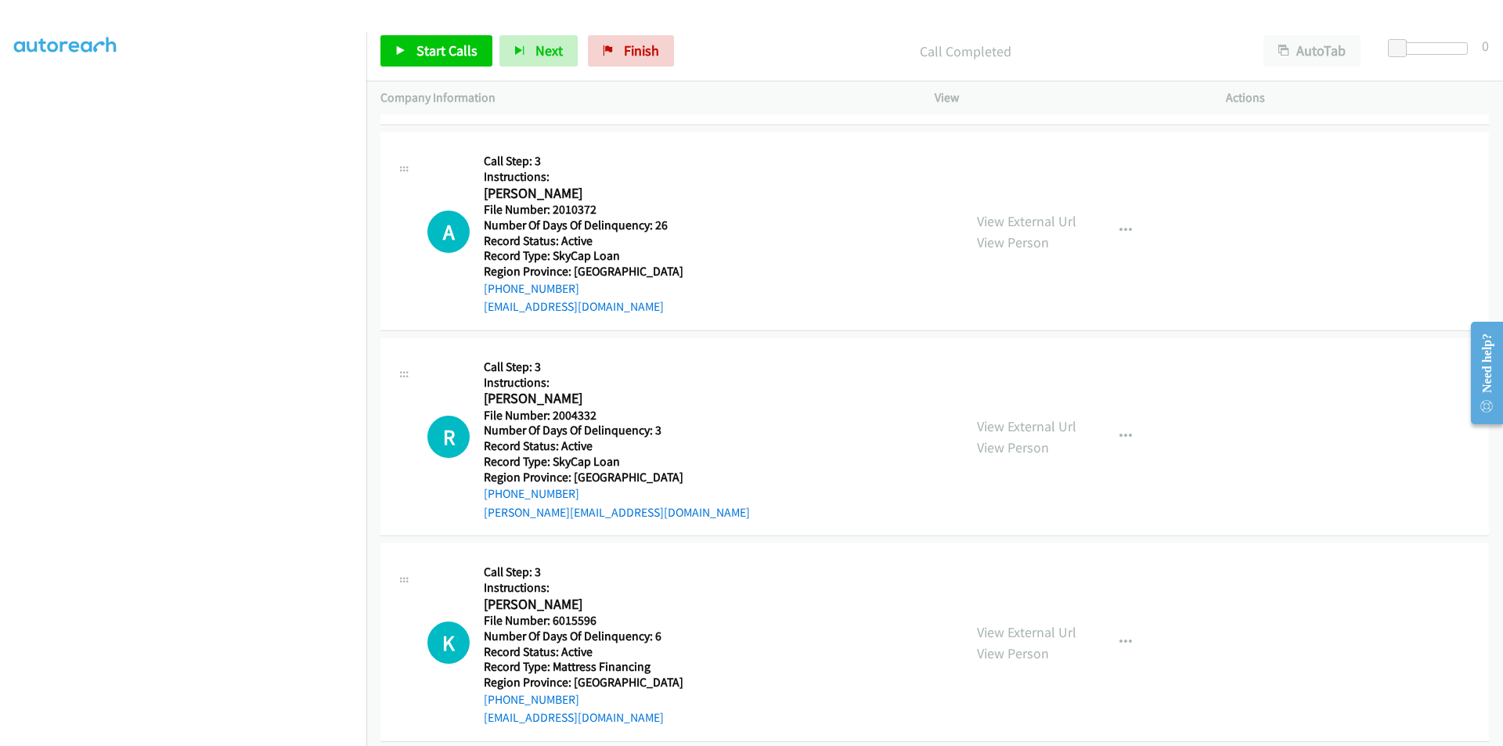
scroll to position [3072, 0]
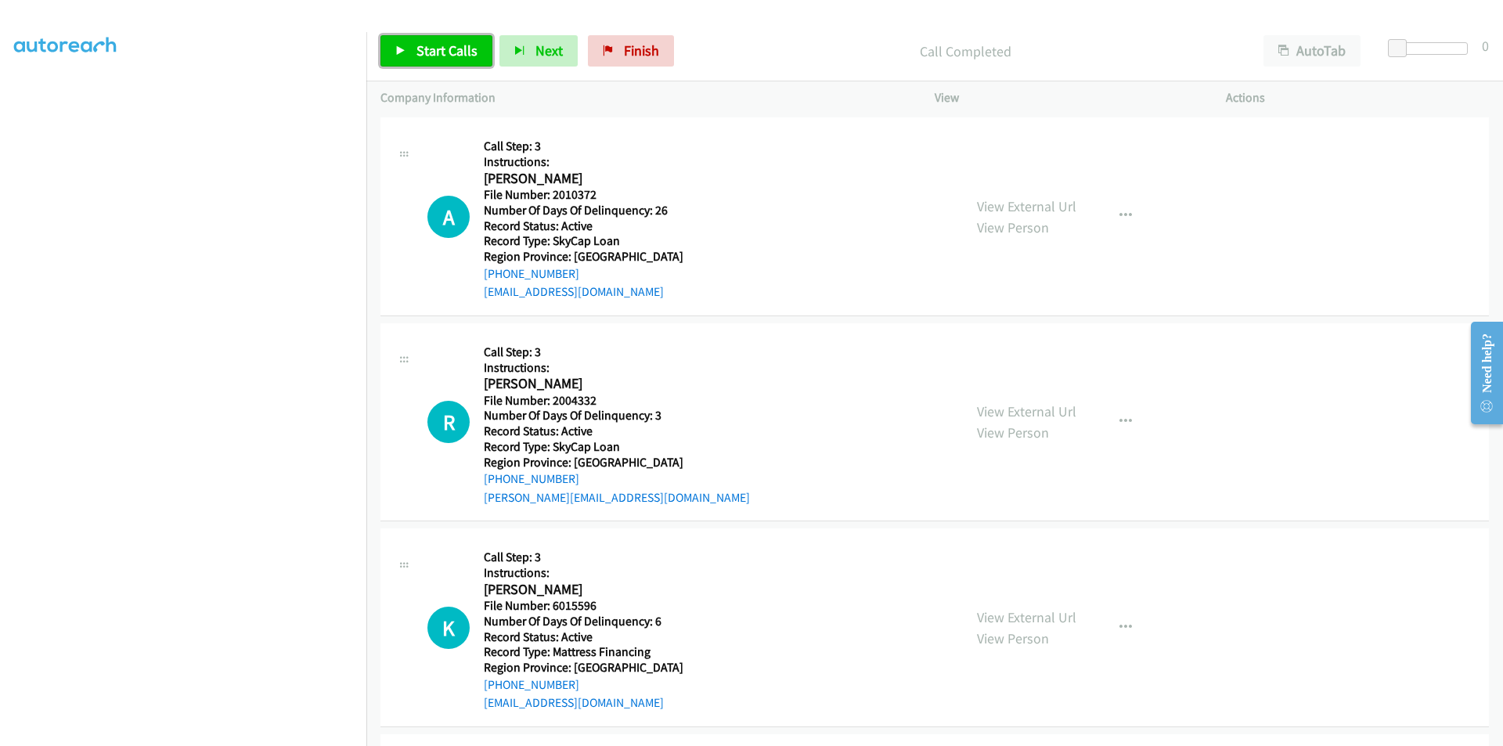
click at [451, 41] on span "Start Calls" at bounding box center [446, 50] width 61 height 18
click at [451, 41] on link "Pause" at bounding box center [423, 50] width 86 height 31
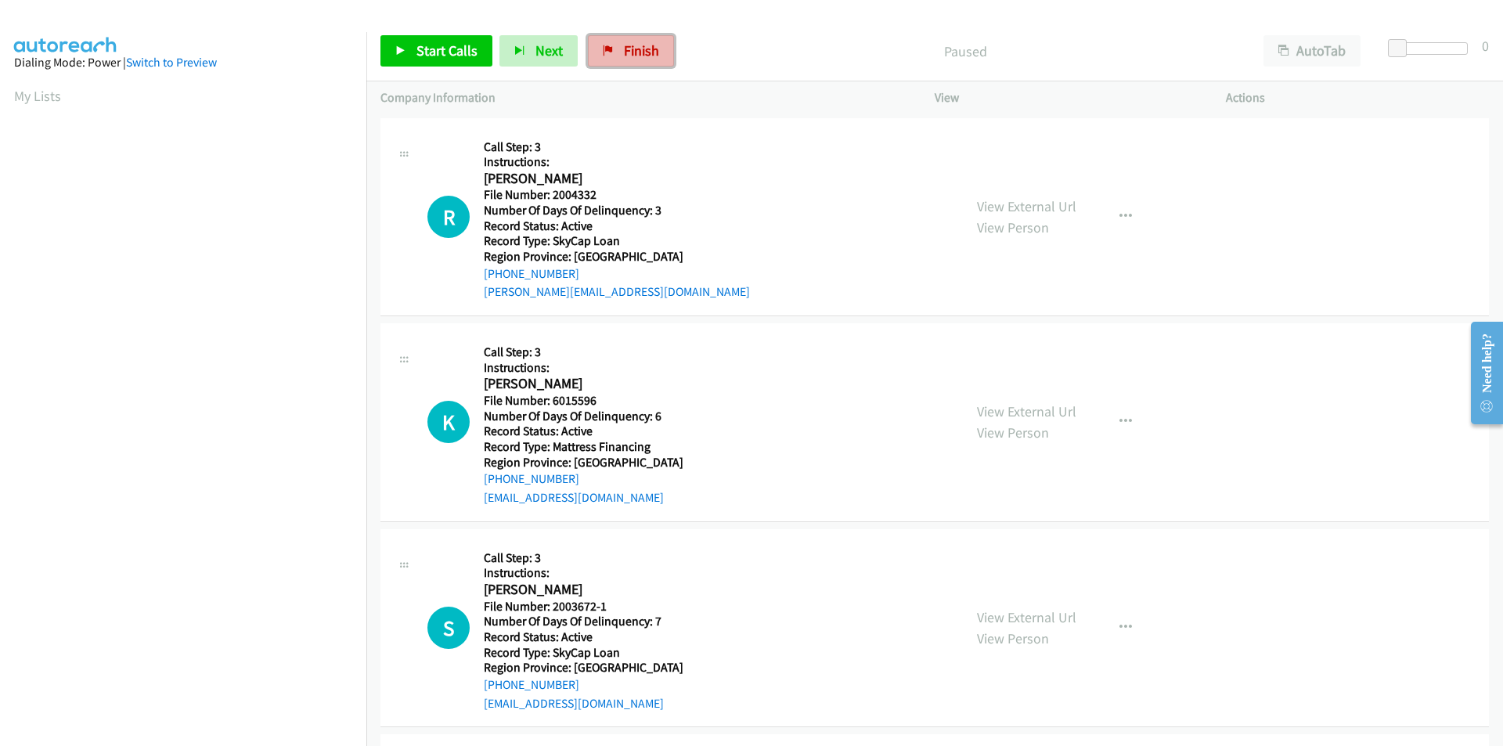
click at [626, 50] on span "Finish" at bounding box center [641, 50] width 35 height 18
